Goal: Information Seeking & Learning: Learn about a topic

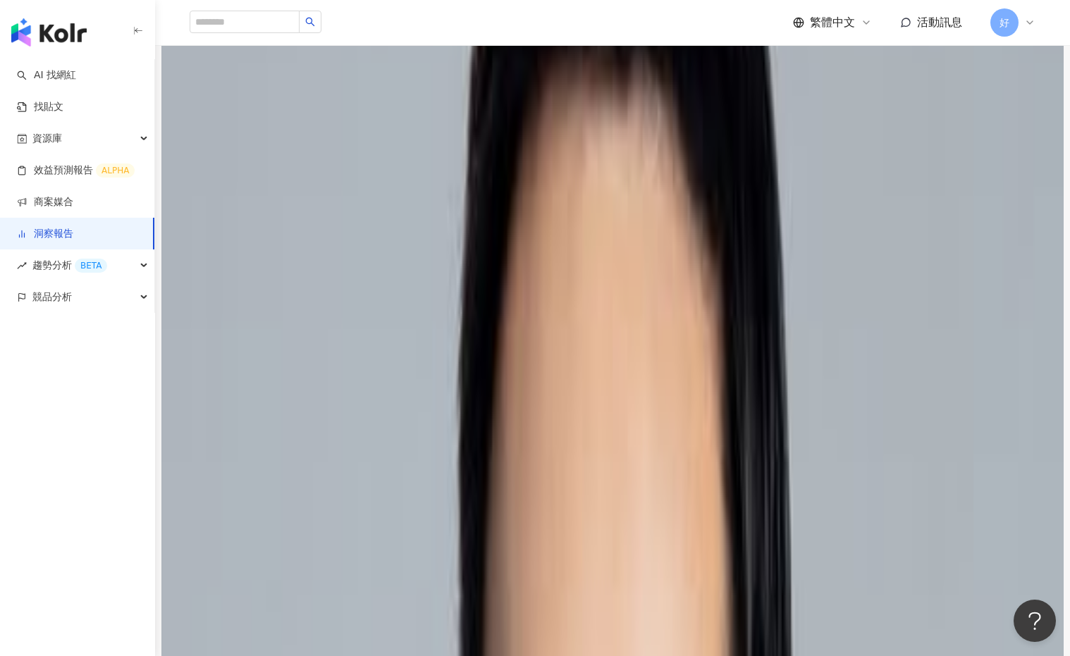
scroll to position [1430, 0]
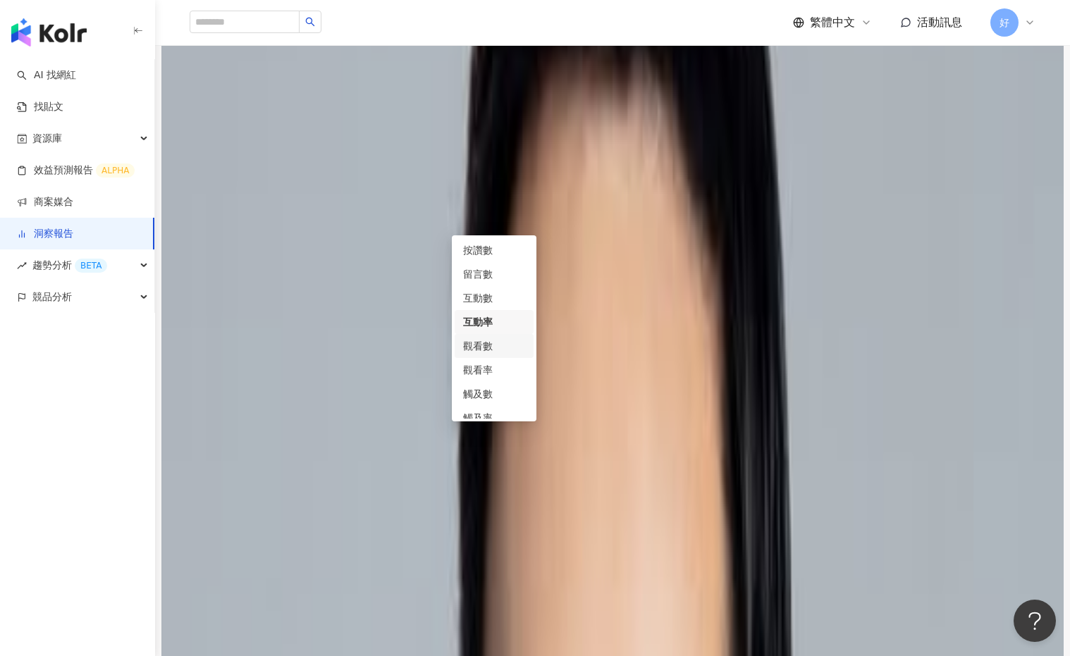
click at [489, 349] on div "觀看數" at bounding box center [494, 346] width 62 height 16
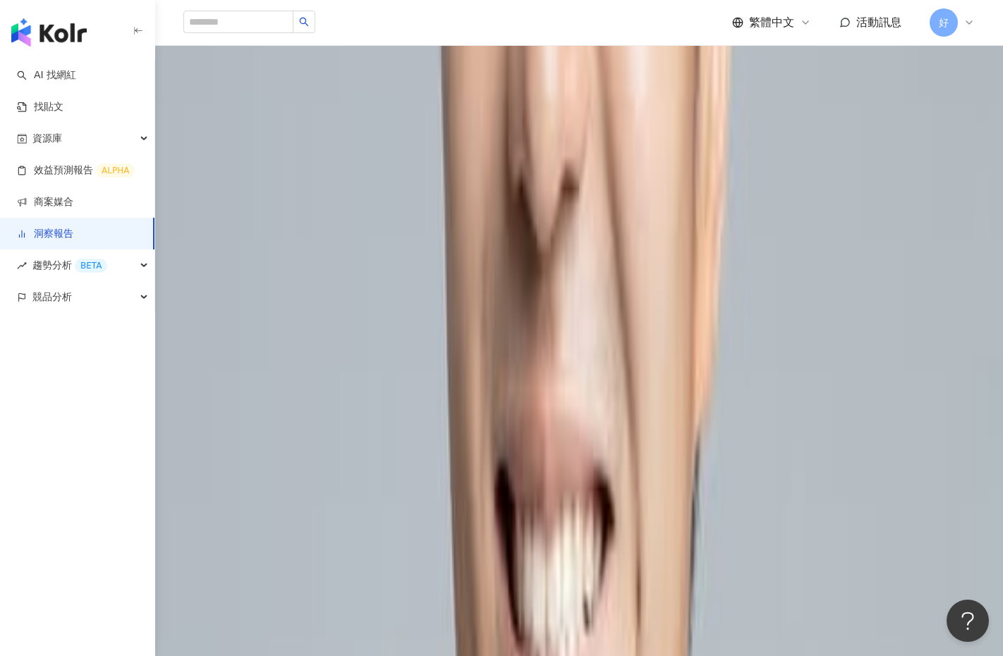
scroll to position [3254, 0]
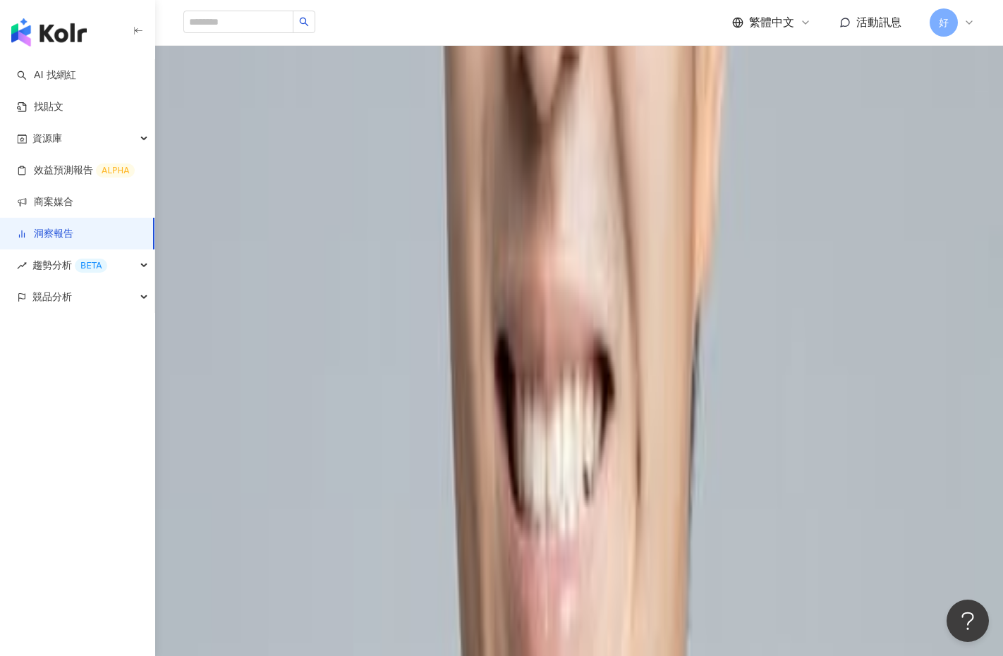
scroll to position [3414, 0]
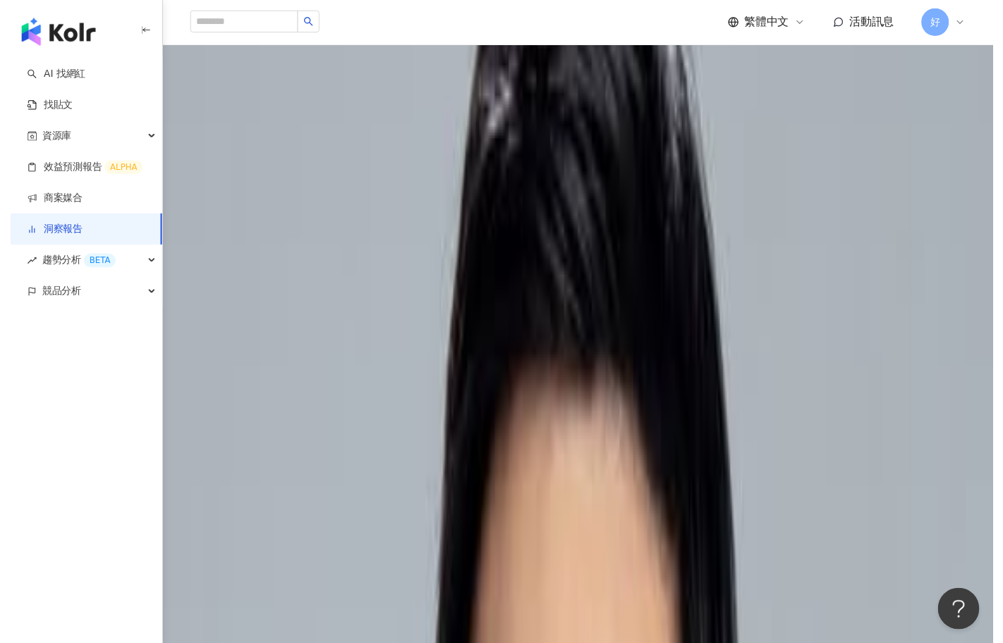
scroll to position [1024, 0]
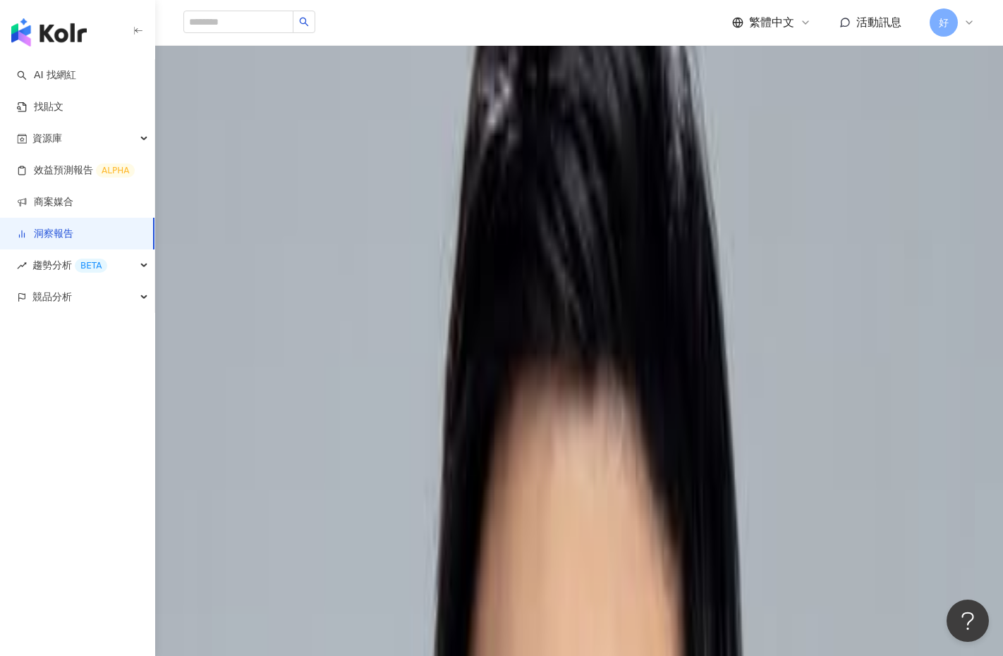
click at [238, 195] on span "互動率" at bounding box center [215, 206] width 47 height 27
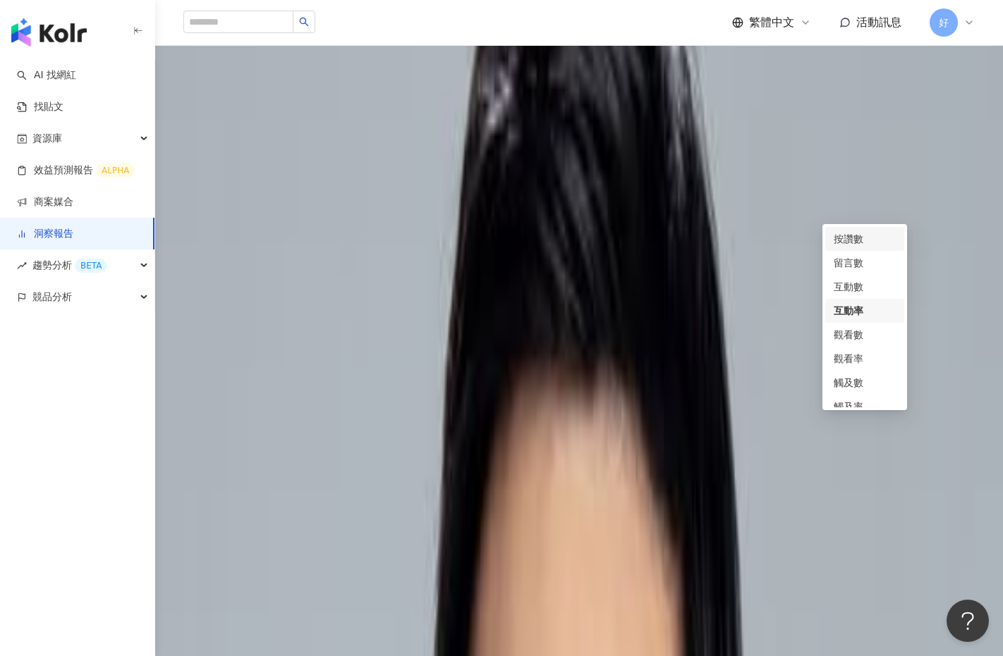
click at [853, 237] on div "按讚數" at bounding box center [864, 239] width 62 height 16
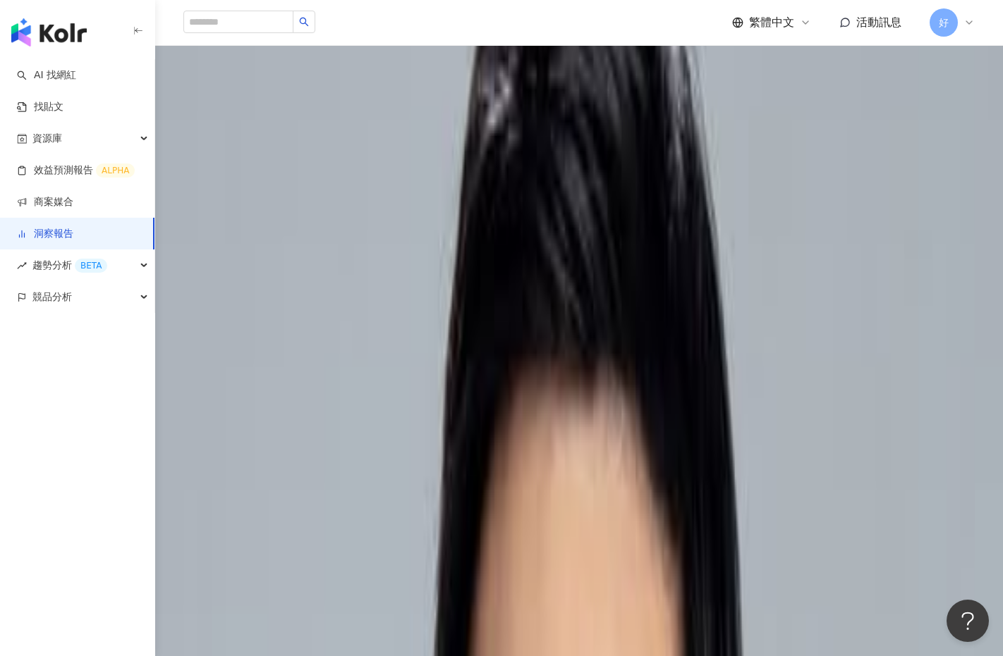
click at [238, 207] on span "按讚數" at bounding box center [215, 206] width 47 height 27
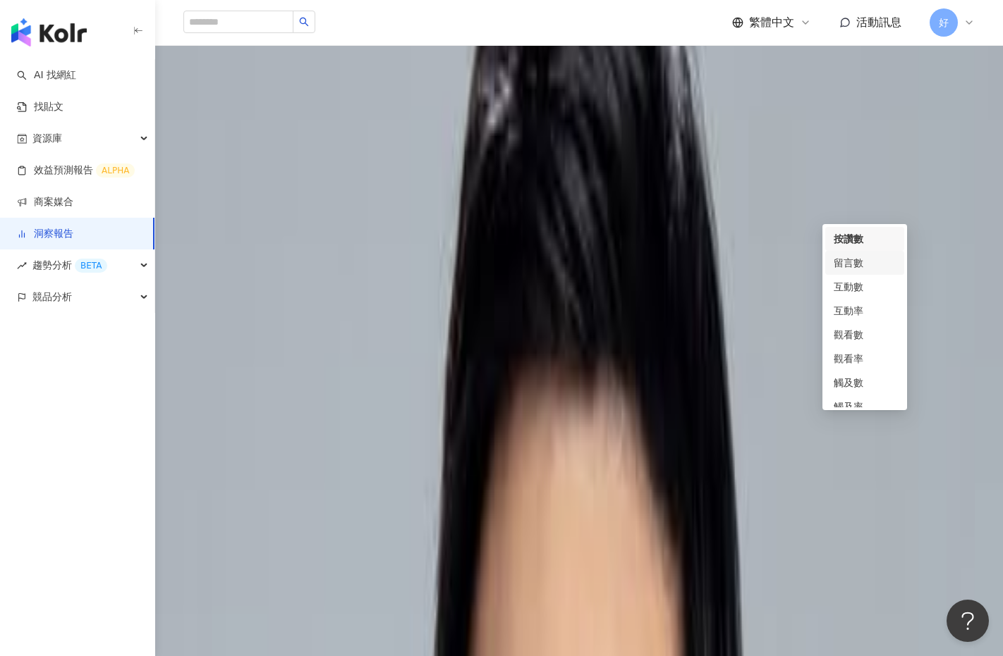
click at [847, 259] on div "留言數" at bounding box center [864, 263] width 62 height 16
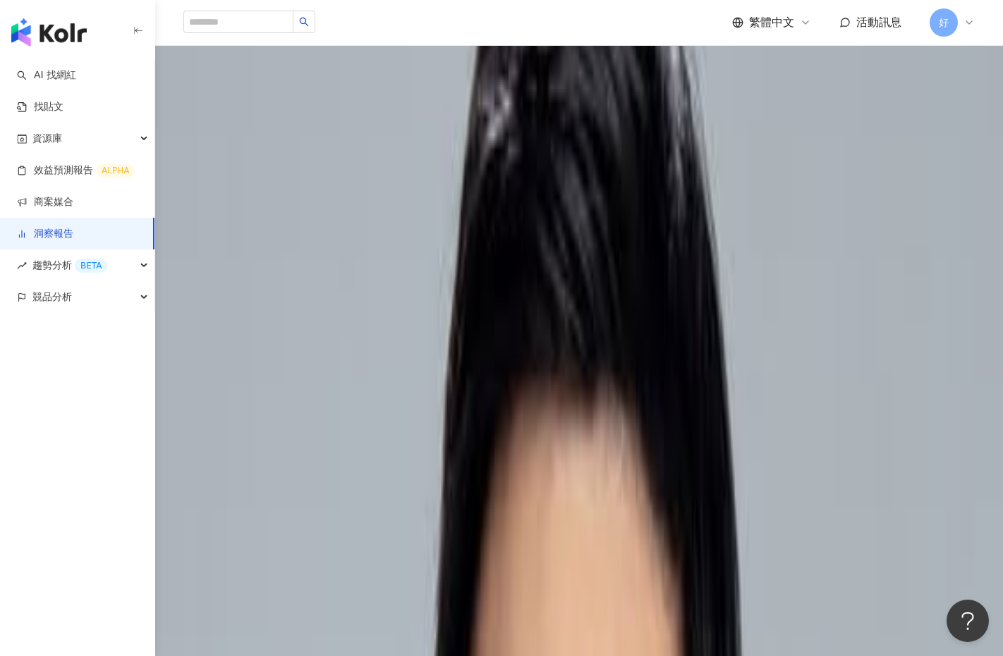
click at [238, 212] on span "留言數" at bounding box center [215, 206] width 47 height 27
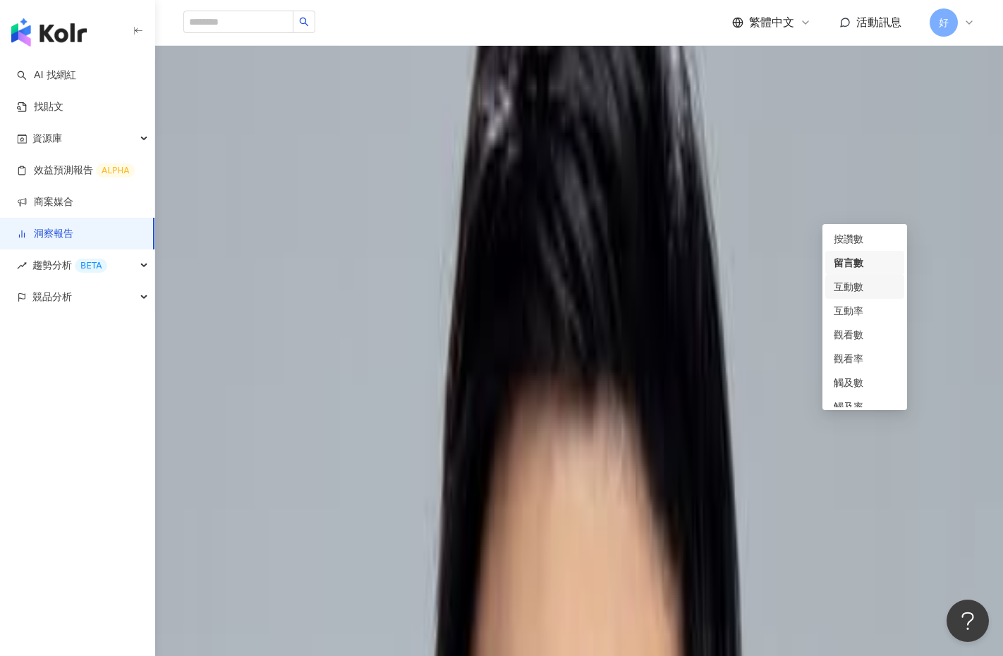
click at [852, 281] on div "互動數" at bounding box center [864, 287] width 62 height 16
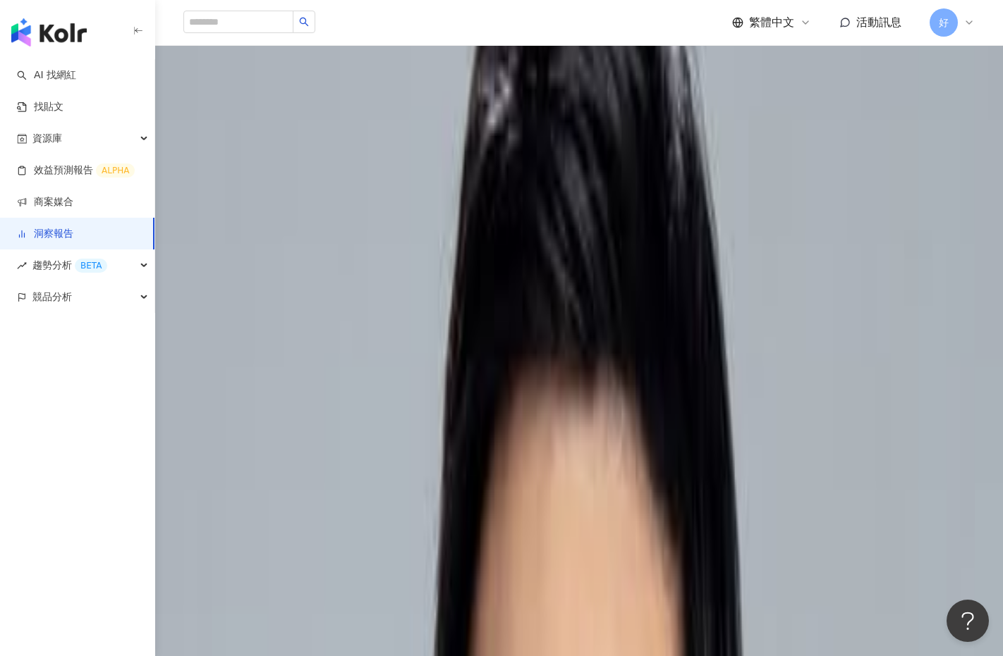
click at [238, 204] on span "互動數" at bounding box center [215, 206] width 47 height 27
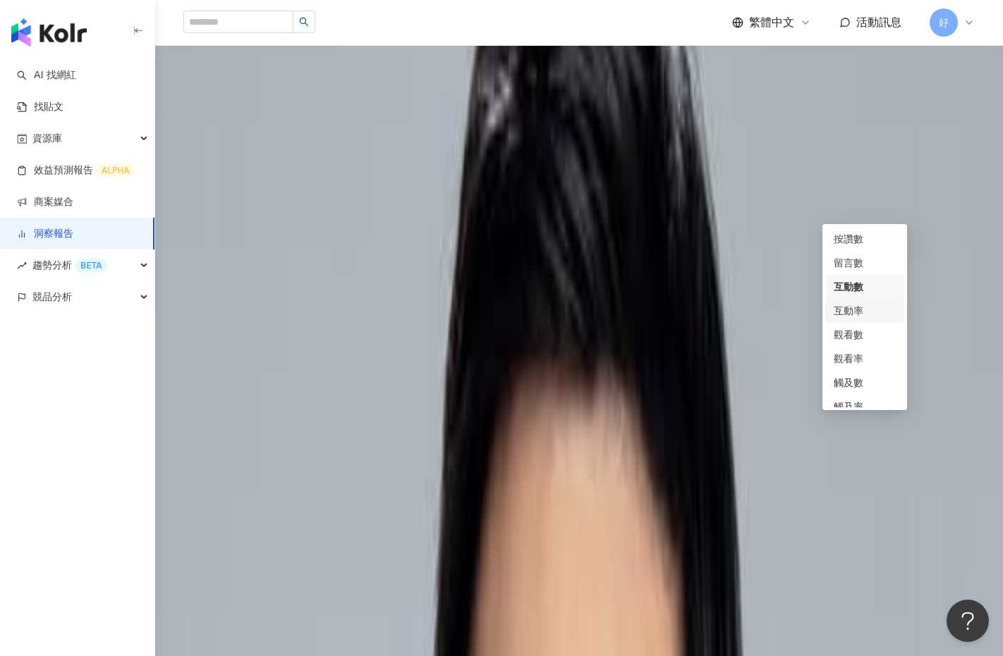
click at [869, 300] on div "互動率" at bounding box center [864, 311] width 79 height 24
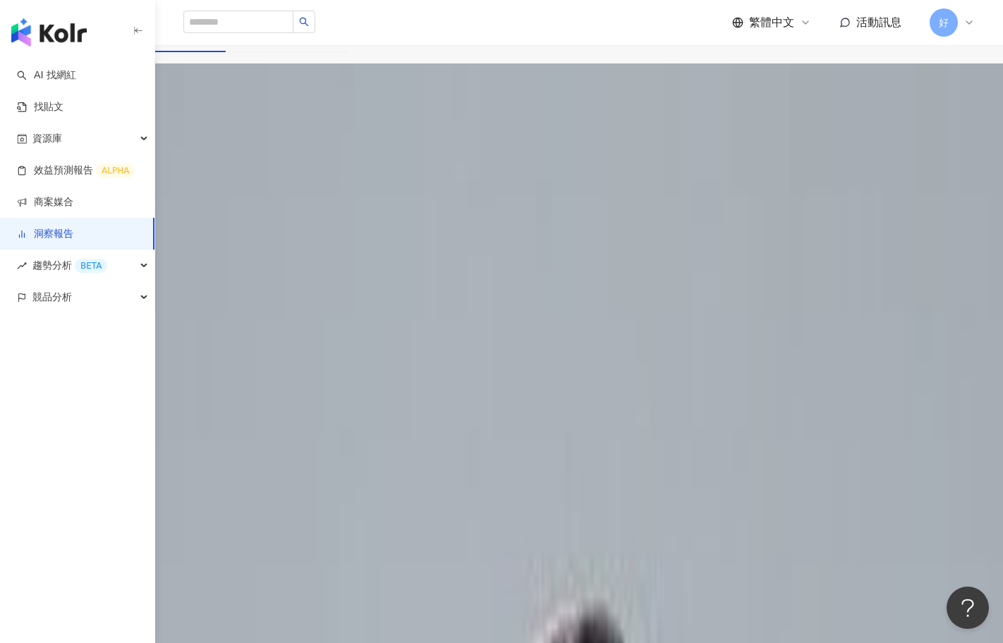
scroll to position [0, 0]
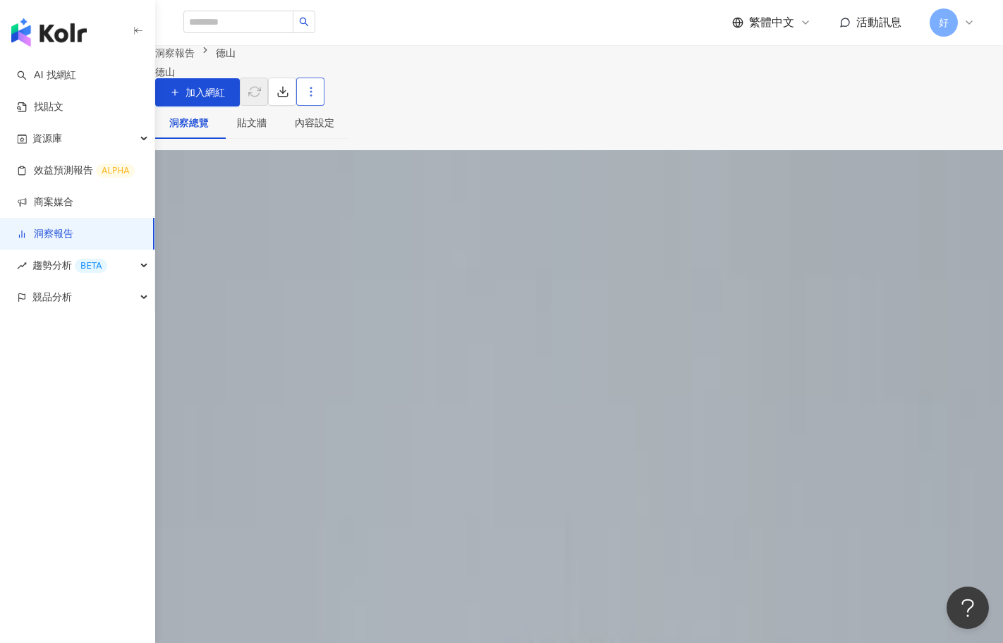
click at [324, 106] on button "button" at bounding box center [310, 92] width 28 height 28
click at [941, 137] on div "設定報告" at bounding box center [938, 137] width 49 height 16
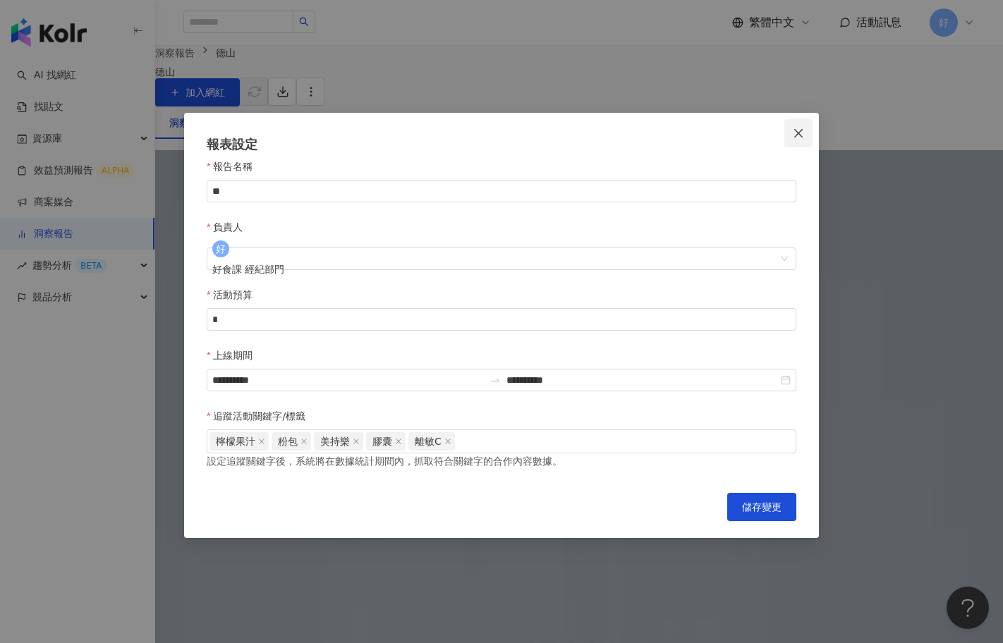
click at [800, 129] on icon "close" at bounding box center [798, 133] width 11 height 11
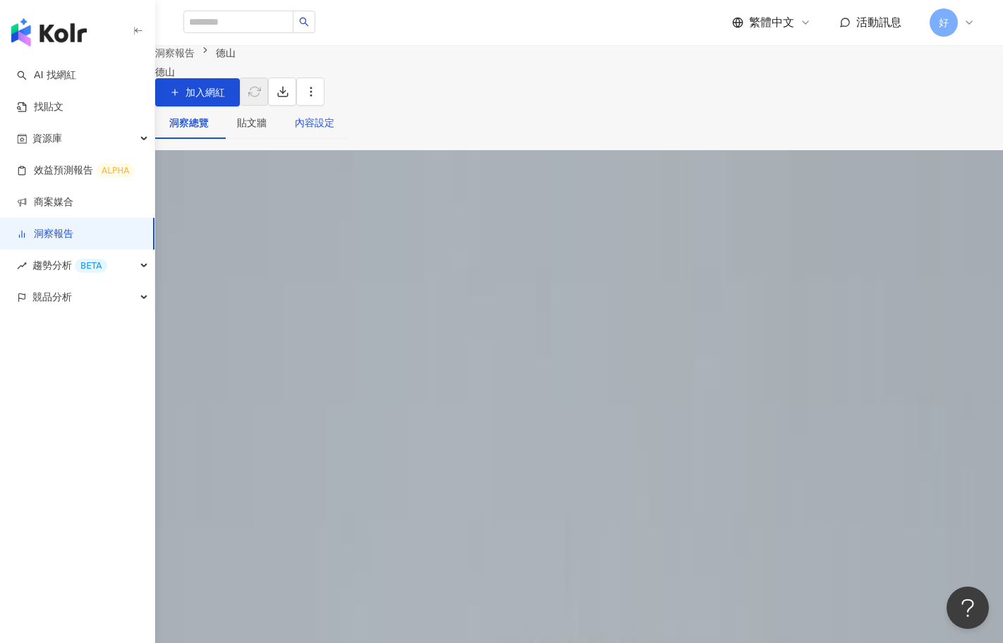
click at [334, 130] on div "內容設定" at bounding box center [314, 123] width 39 height 16
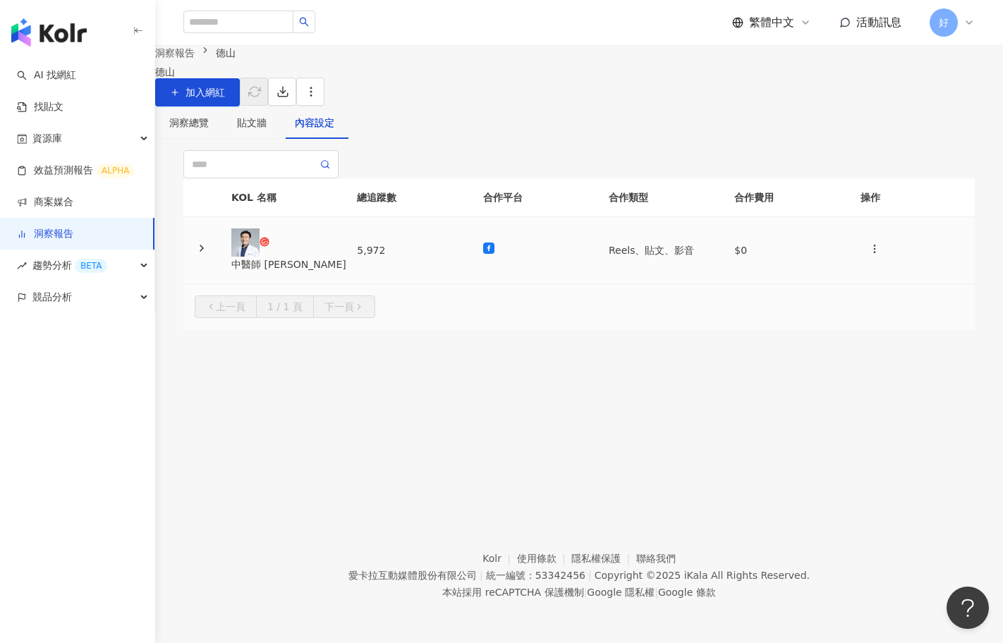
scroll to position [64, 0]
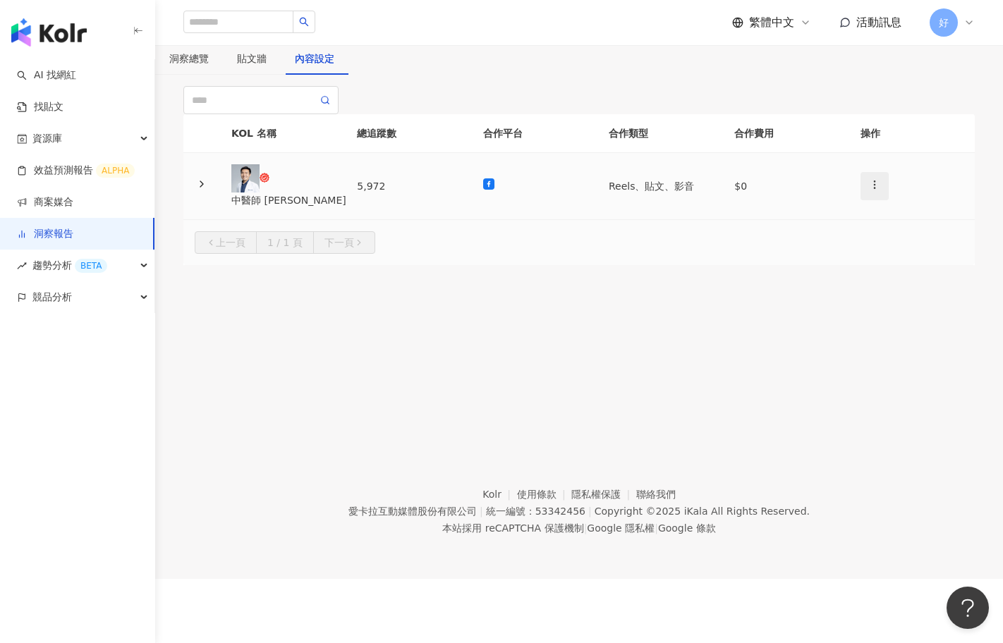
click at [869, 190] on icon "button" at bounding box center [874, 184] width 11 height 11
click at [497, 220] on td at bounding box center [535, 186] width 126 height 67
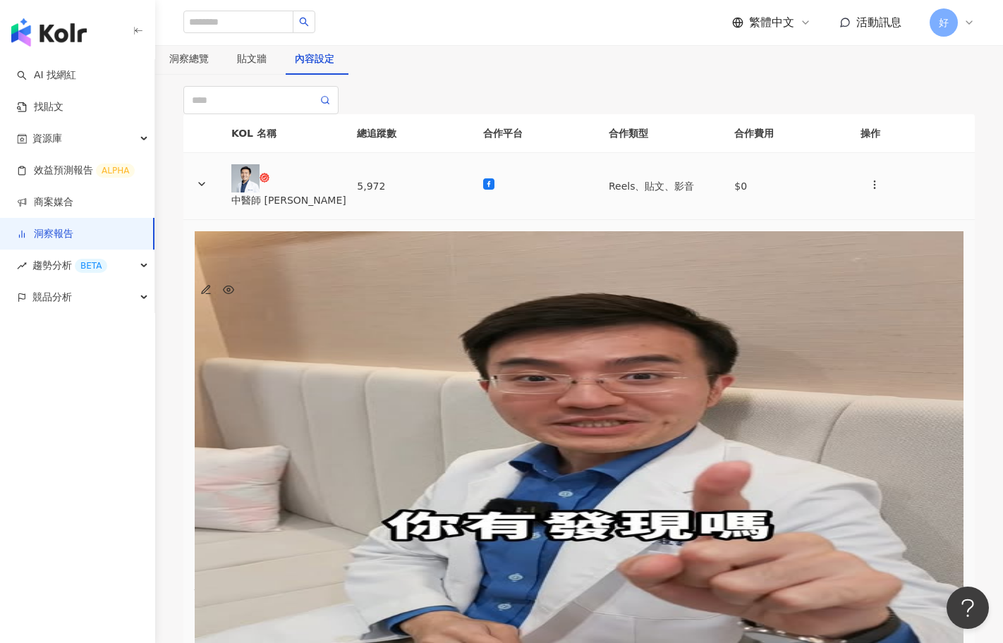
scroll to position [0, 0]
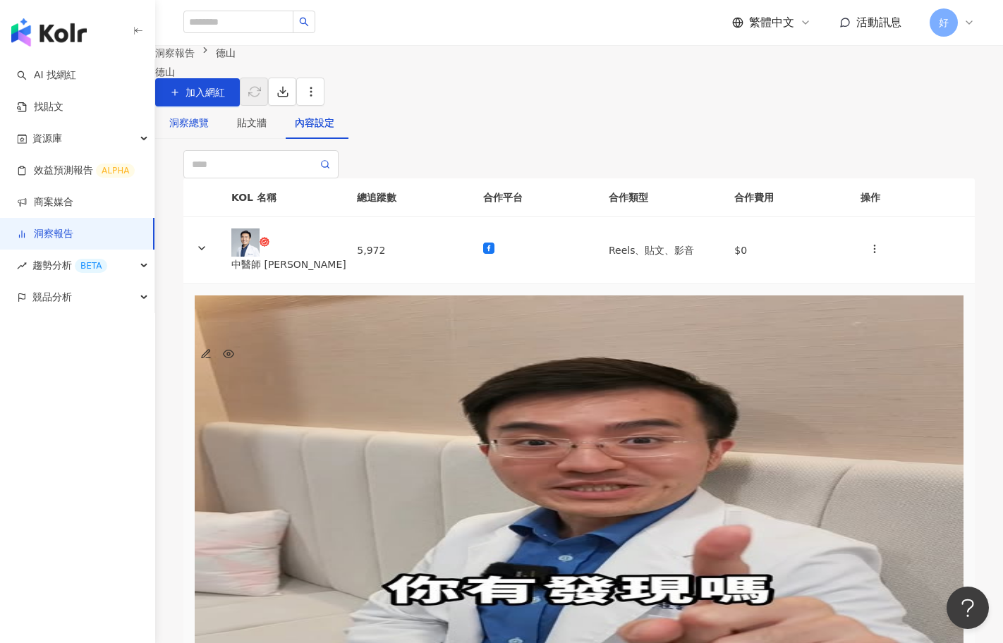
click at [209, 130] on div "洞察總覽" at bounding box center [188, 123] width 39 height 16
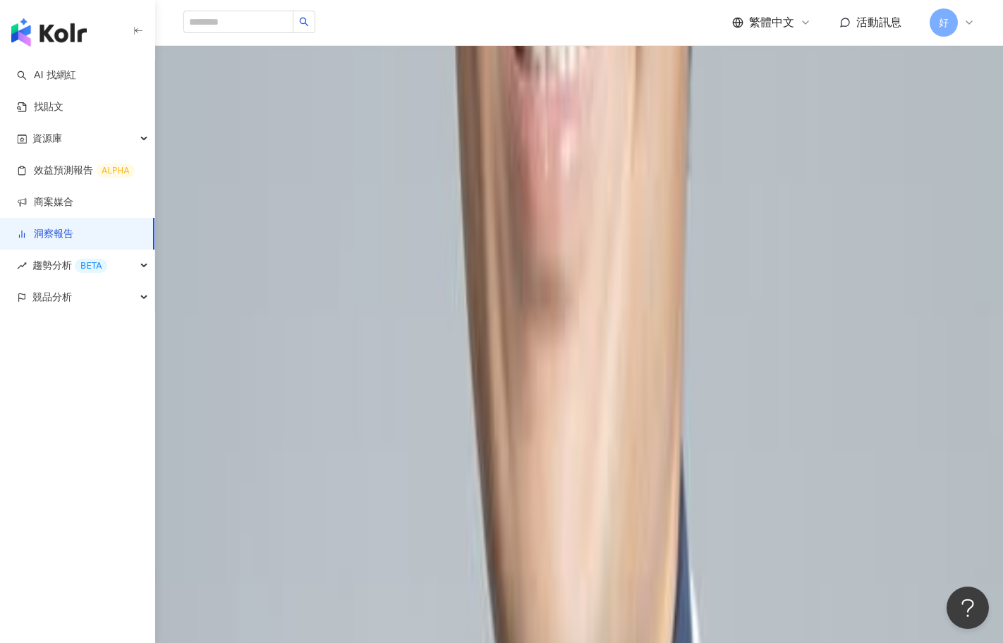
scroll to position [0, 32]
